Goal: Task Accomplishment & Management: Manage account settings

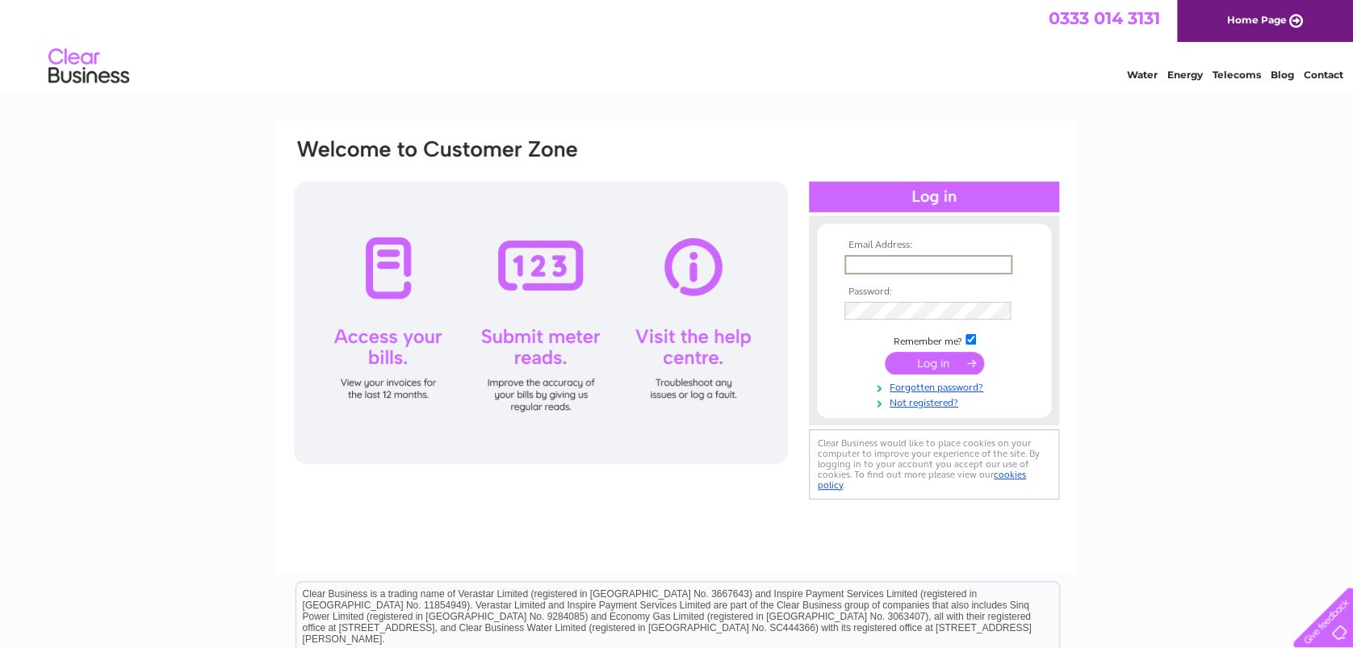
click at [866, 264] on input "text" at bounding box center [929, 264] width 168 height 19
type input "[EMAIL_ADDRESS][DOMAIN_NAME]"
click at [885, 352] on input "submit" at bounding box center [934, 363] width 99 height 23
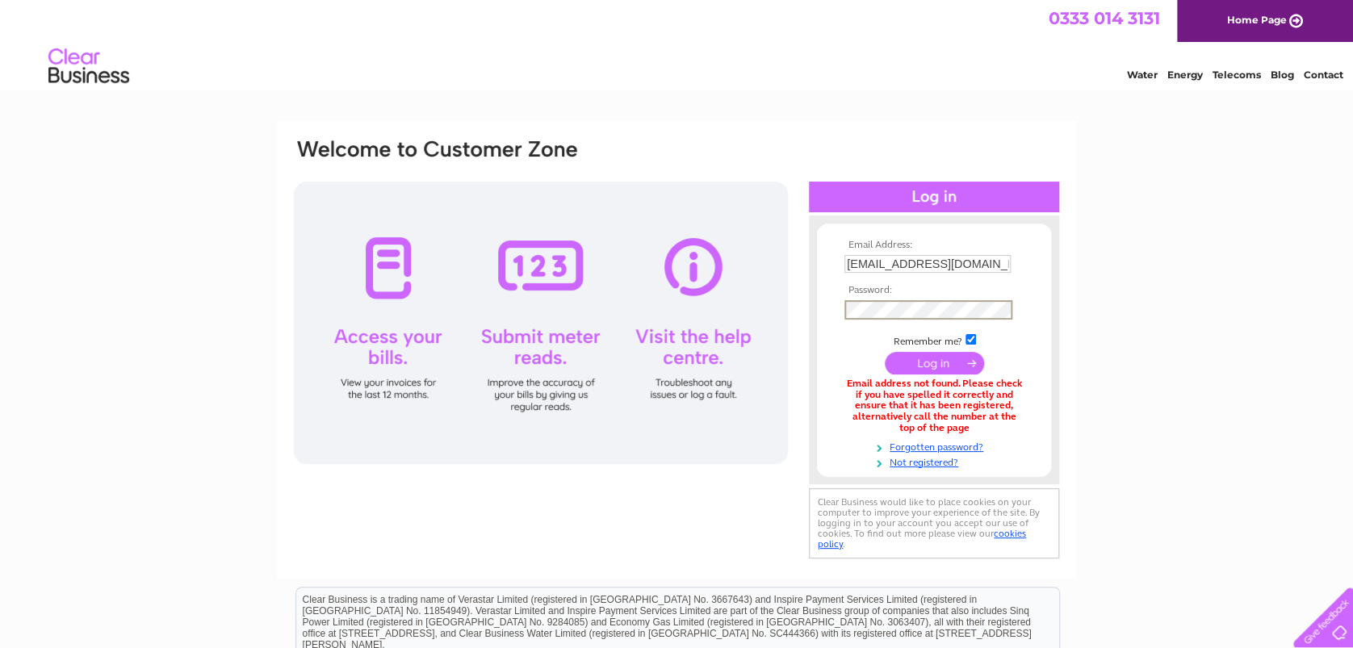
click at [885, 352] on input "submit" at bounding box center [934, 363] width 99 height 23
